Goal: Transaction & Acquisition: Purchase product/service

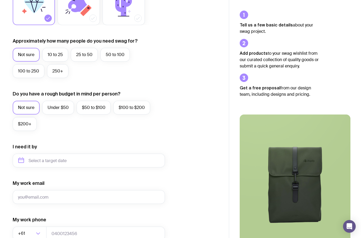
scroll to position [124, 0]
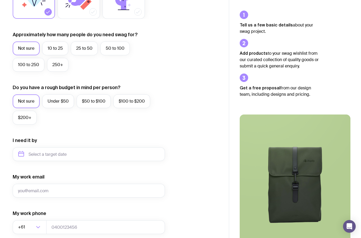
click at [87, 47] on label "25 to 50" at bounding box center [84, 49] width 27 height 14
click at [0, 0] on input "25 to 50" at bounding box center [0, 0] width 0 height 0
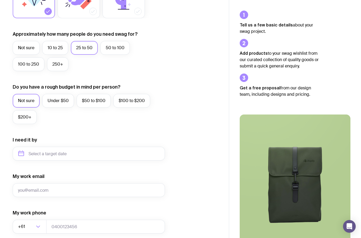
click at [56, 102] on label "Under $50" at bounding box center [58, 101] width 32 height 14
click at [0, 0] on input "Under $50" at bounding box center [0, 0] width 0 height 0
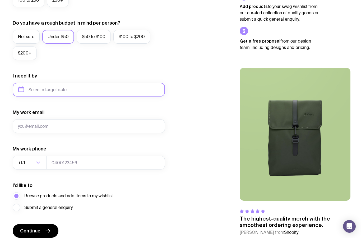
click at [30, 96] on input "text" at bounding box center [89, 90] width 152 height 14
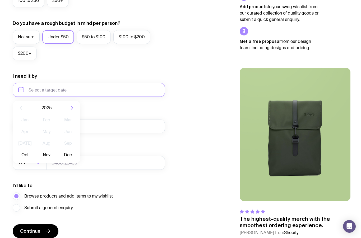
click at [196, 96] on div "I want swag for Customers Team members An event Approximately how many people d…" at bounding box center [115, 65] width 204 height 345
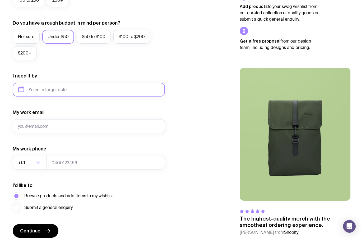
click at [34, 96] on input "text" at bounding box center [89, 90] width 152 height 14
click at [21, 154] on button "Oct" at bounding box center [24, 154] width 19 height 11
type input "[DATE]"
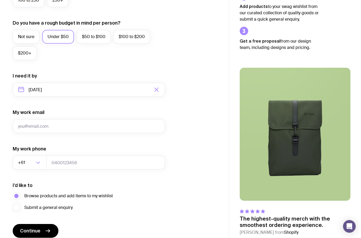
click at [152, 130] on input "My work email" at bounding box center [89, 126] width 152 height 14
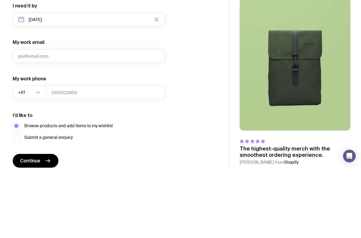
click at [190, 81] on div "I want swag for Customers Team members An event Approximately how many people d…" at bounding box center [115, 65] width 204 height 345
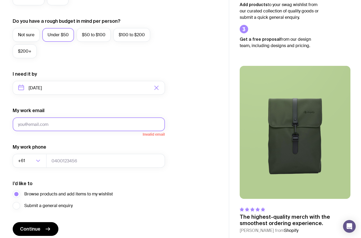
click at [152, 124] on input "My work email" at bounding box center [89, 124] width 152 height 14
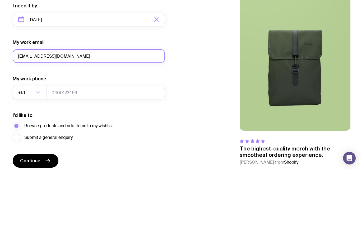
type input "[EMAIL_ADDRESS][DOMAIN_NAME]"
click at [193, 81] on div "I want swag for Customers Team members An event Approximately how many people d…" at bounding box center [115, 62] width 204 height 345
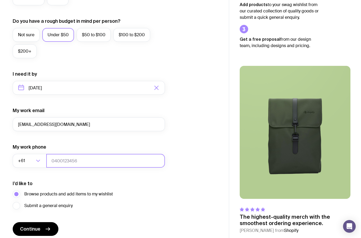
click at [113, 163] on input "tel" at bounding box center [105, 161] width 119 height 14
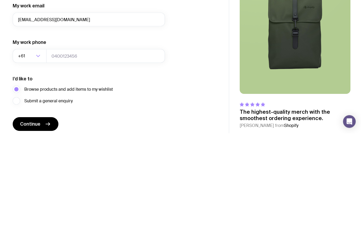
click at [172, 97] on div "I want swag for Customers Team members An event Approximately how many people d…" at bounding box center [115, 62] width 204 height 345
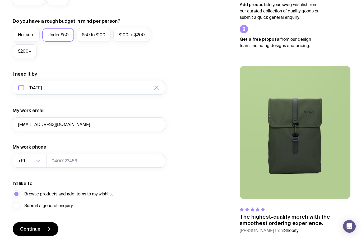
click at [31, 230] on span "Continue" at bounding box center [30, 229] width 20 height 6
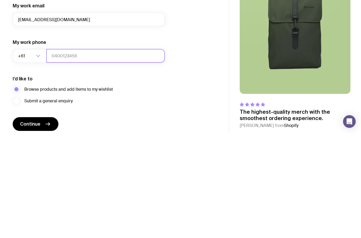
click at [147, 154] on input "tel" at bounding box center [105, 161] width 119 height 14
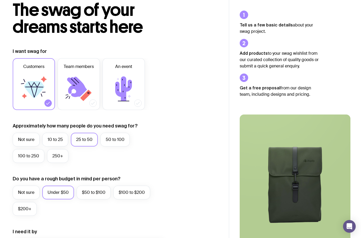
scroll to position [0, 0]
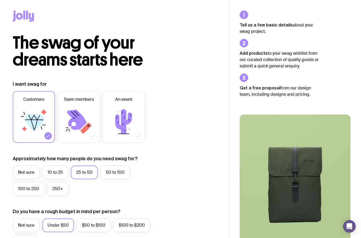
type input "41"
click at [26, 19] on icon at bounding box center [23, 16] width 21 height 11
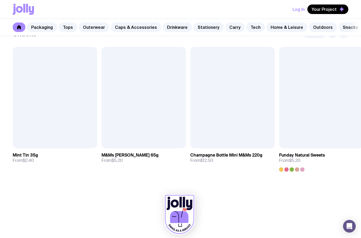
scroll to position [1828, 0]
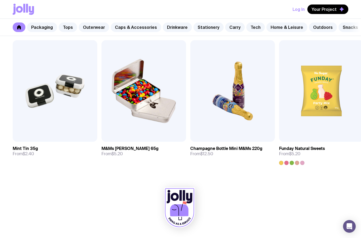
click at [162, 117] on img at bounding box center [144, 91] width 85 height 102
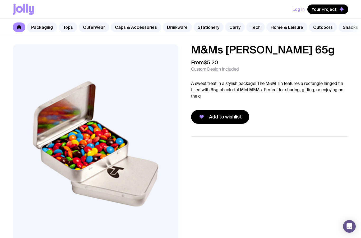
scroll to position [266, 0]
